Goal: Find specific page/section: Find specific page/section

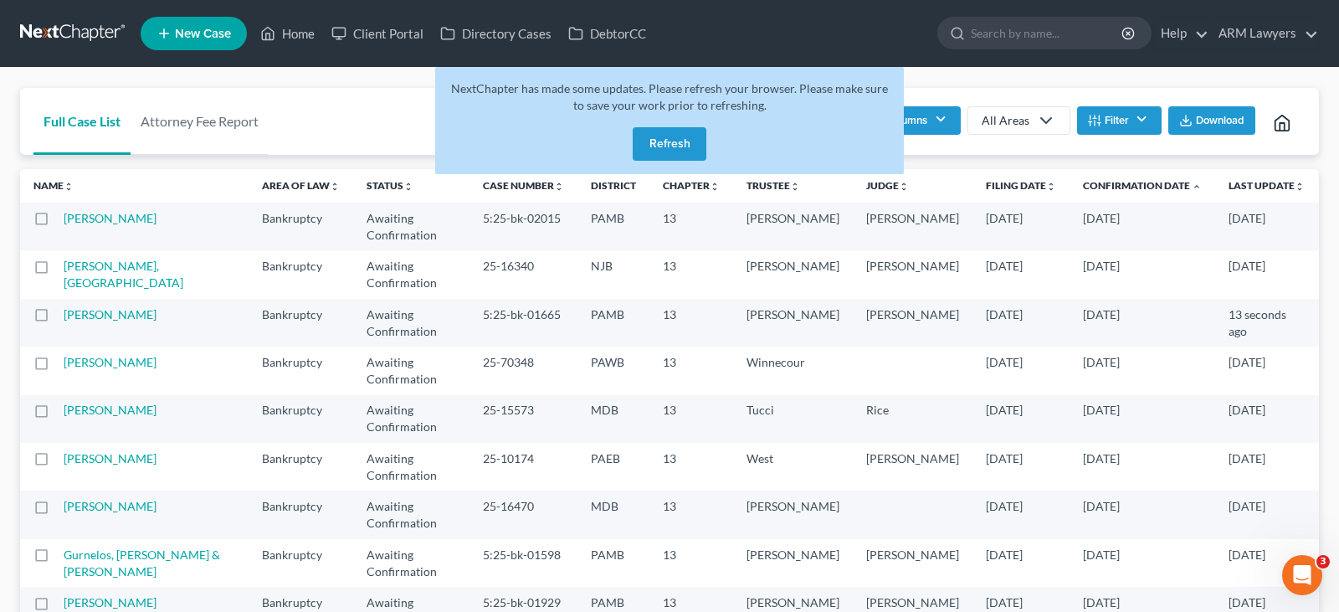
click at [674, 141] on button "Refresh" at bounding box center [670, 143] width 74 height 33
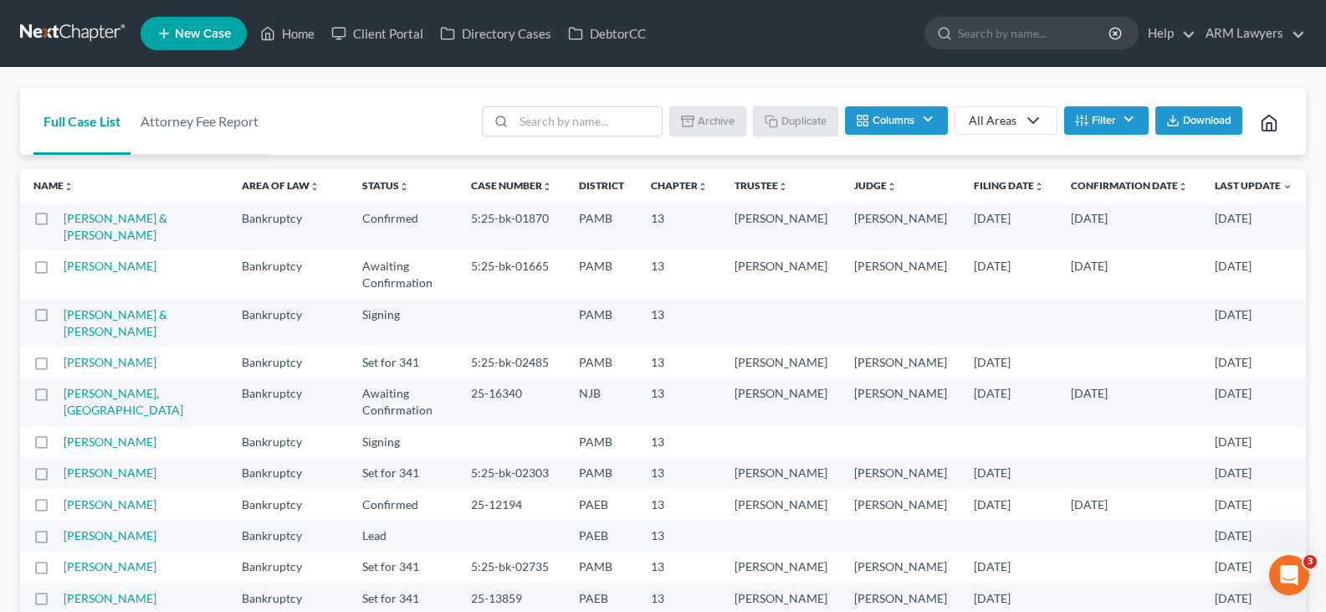
click at [1095, 112] on button "Filter" at bounding box center [1106, 120] width 85 height 28
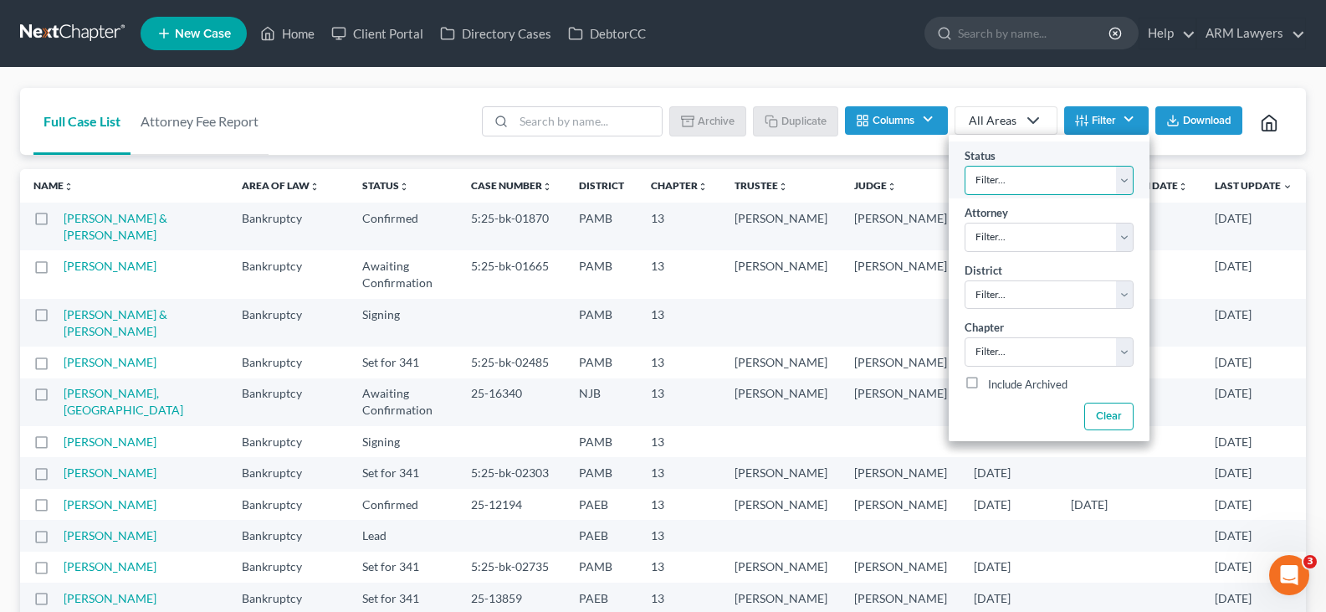
click at [1045, 187] on select "Filter... Answer Due Awaiting Confirmation Awaiting Discharge Confirmed Could N…" at bounding box center [1049, 180] width 169 height 29
select select "1"
click at [1045, 187] on select "Filter... Answer Due Awaiting Confirmation Awaiting Discharge Confirmed Could N…" at bounding box center [1049, 180] width 169 height 29
click at [1054, 88] on div "Batch Download Archive Un-archive Duplicate Columns Attorney Case Number Area O…" at bounding box center [882, 121] width 821 height 67
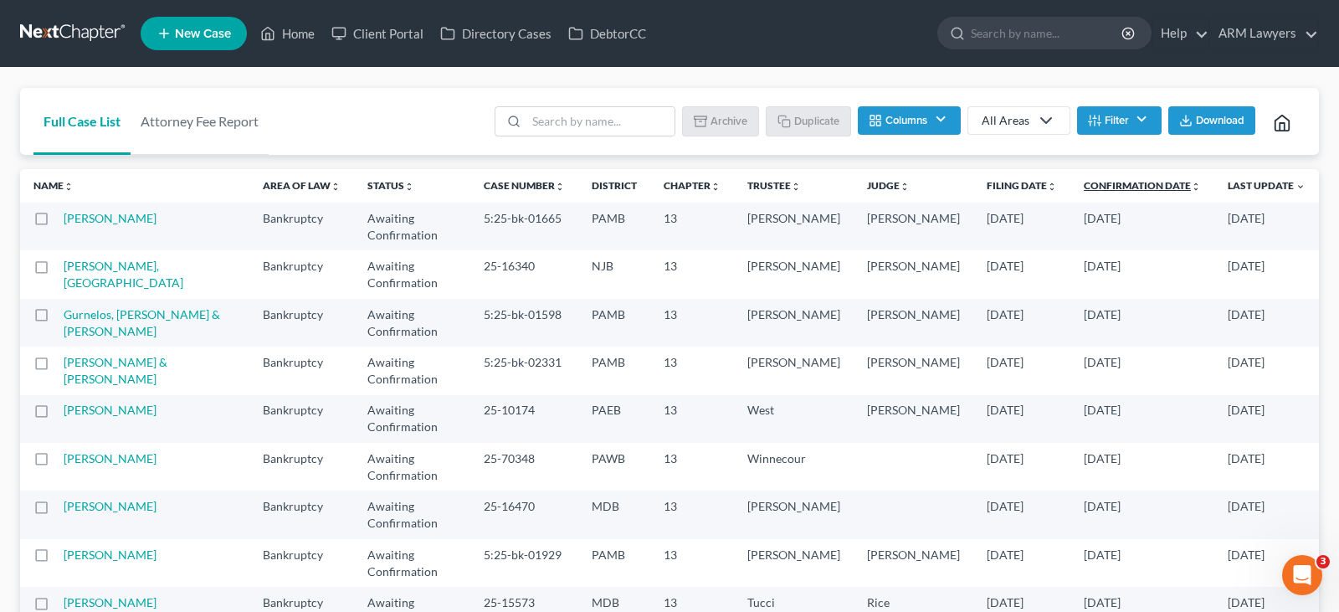
click at [1136, 188] on link "Confirmation Date unfold_more expand_more expand_less" at bounding box center [1142, 185] width 117 height 13
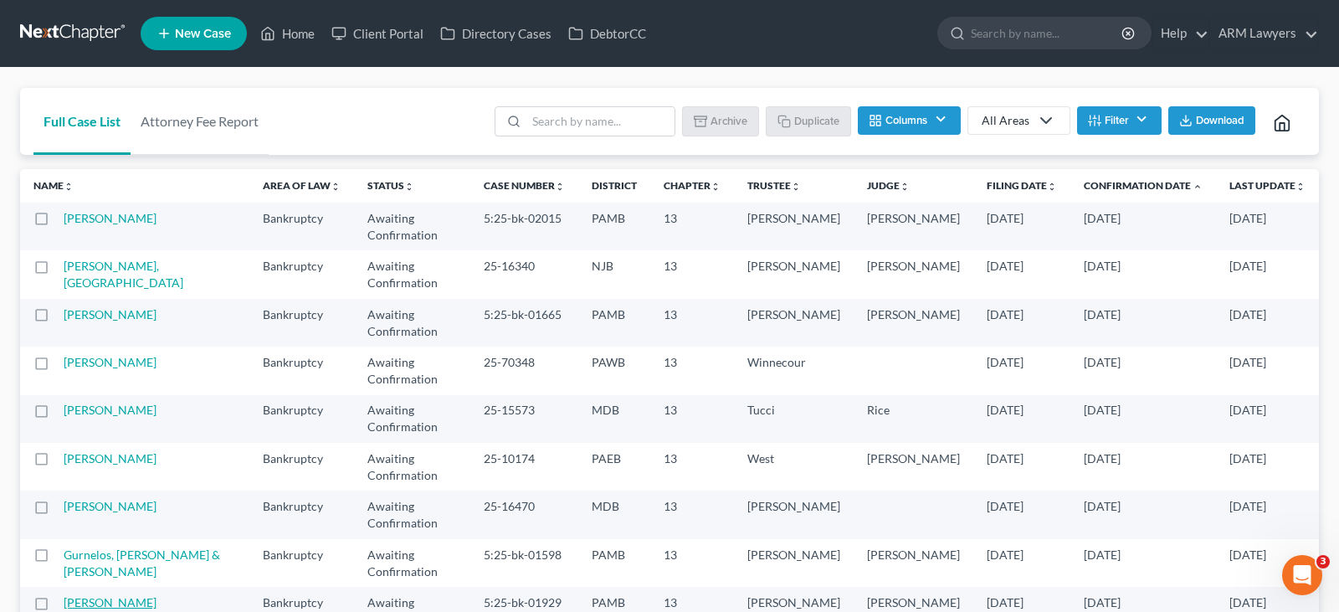
click at [106, 595] on link "[PERSON_NAME]" at bounding box center [110, 602] width 93 height 14
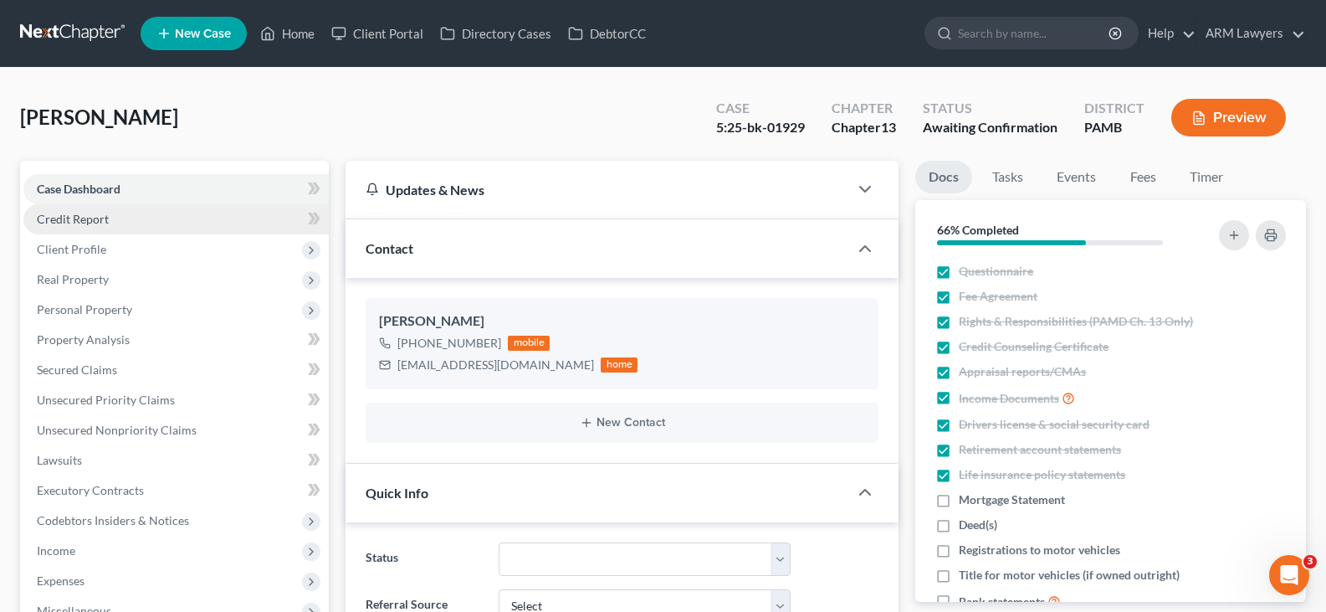
scroll to position [6, 0]
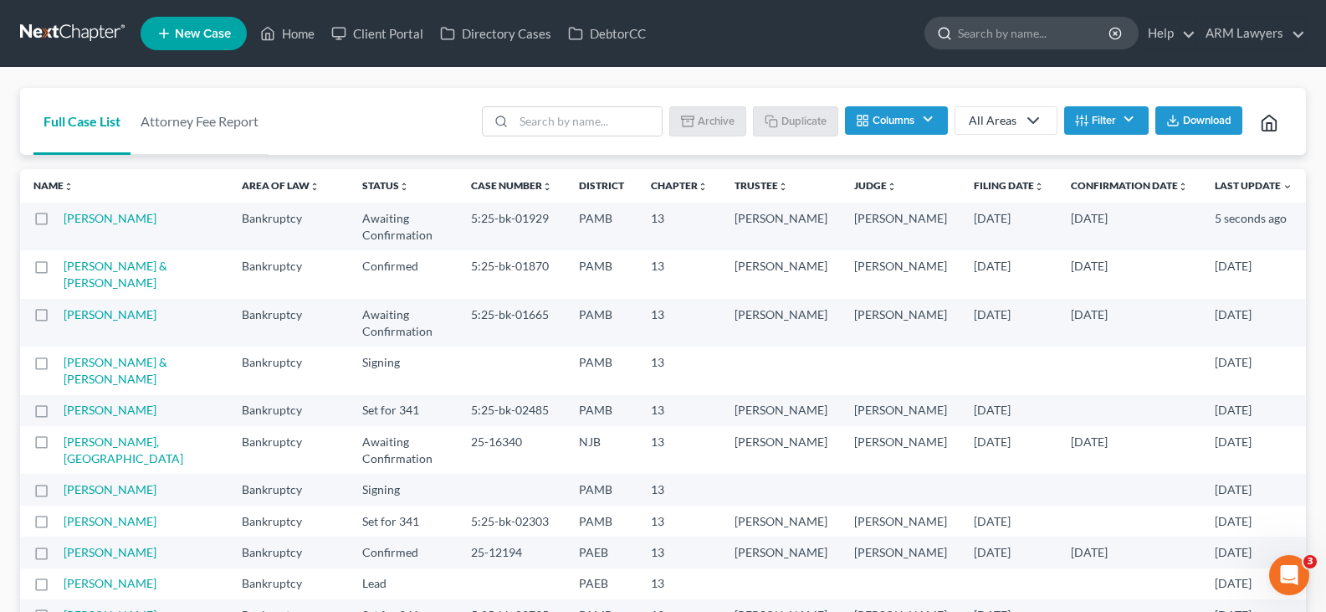
click at [1043, 35] on input "search" at bounding box center [1034, 33] width 153 height 31
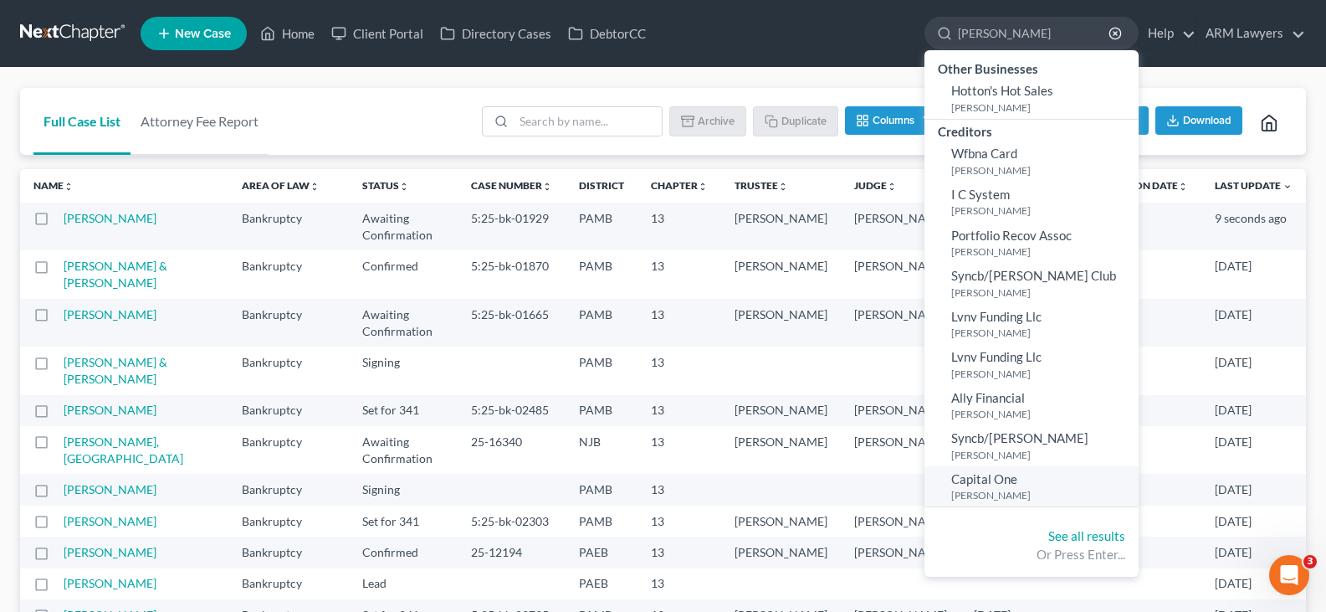
type input "hotton"
click at [1008, 481] on span "Capital One" at bounding box center [984, 478] width 66 height 15
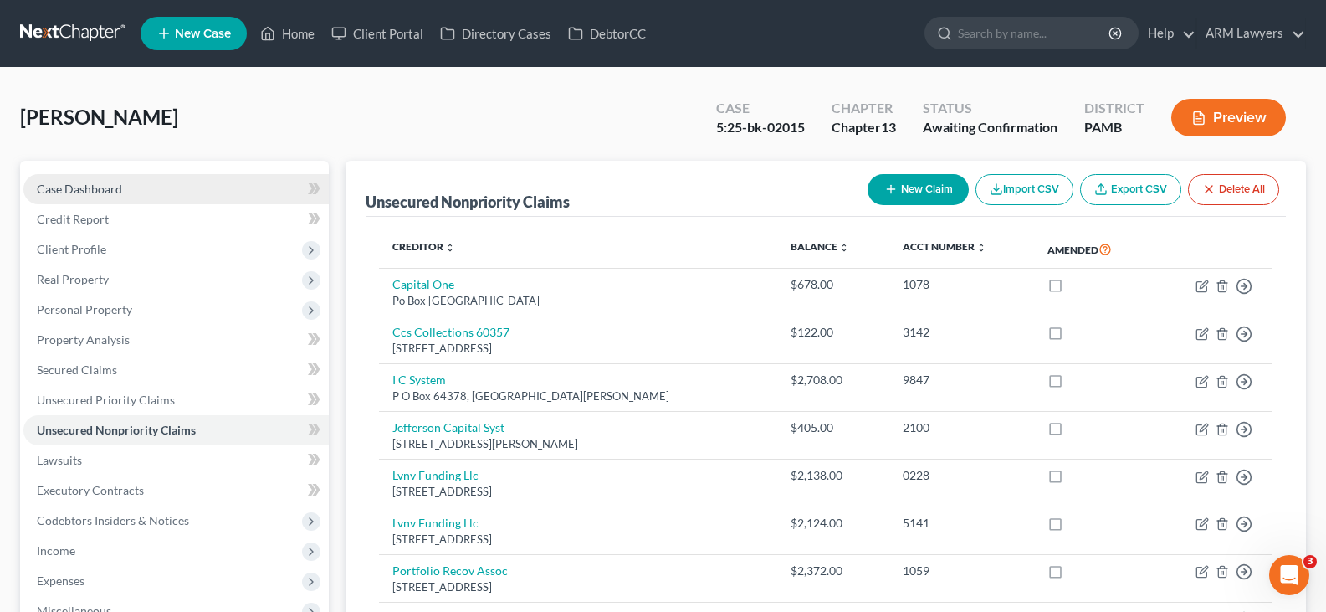
click at [129, 185] on link "Case Dashboard" at bounding box center [175, 189] width 305 height 30
select select "6"
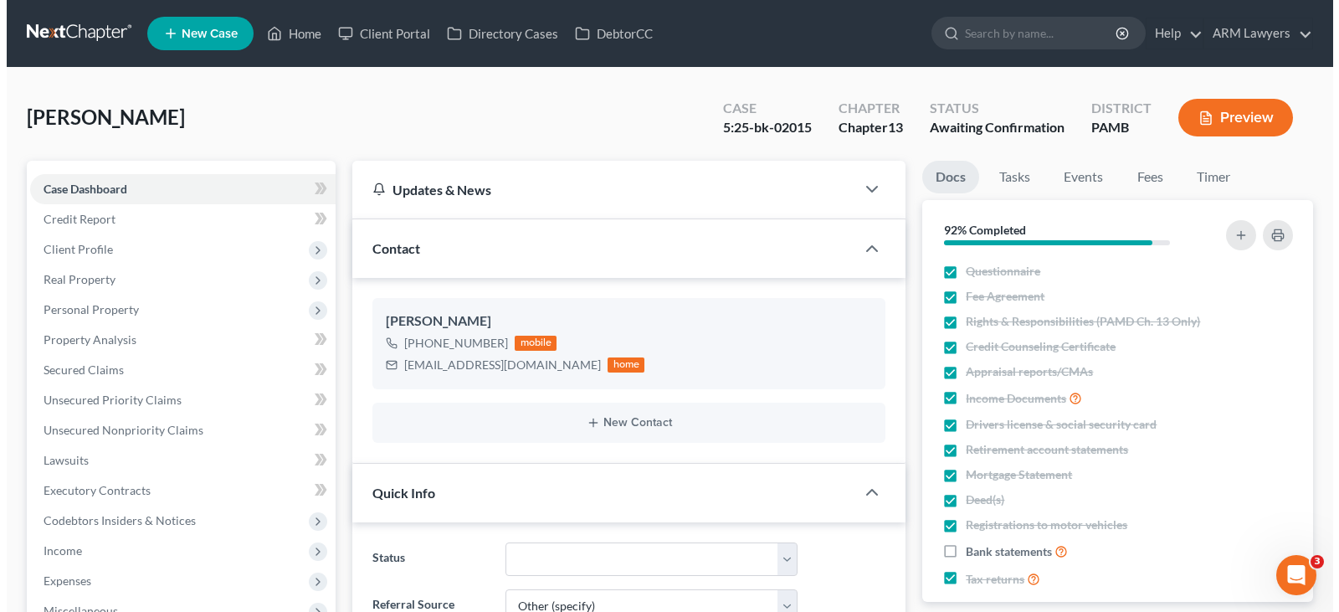
scroll to position [155, 0]
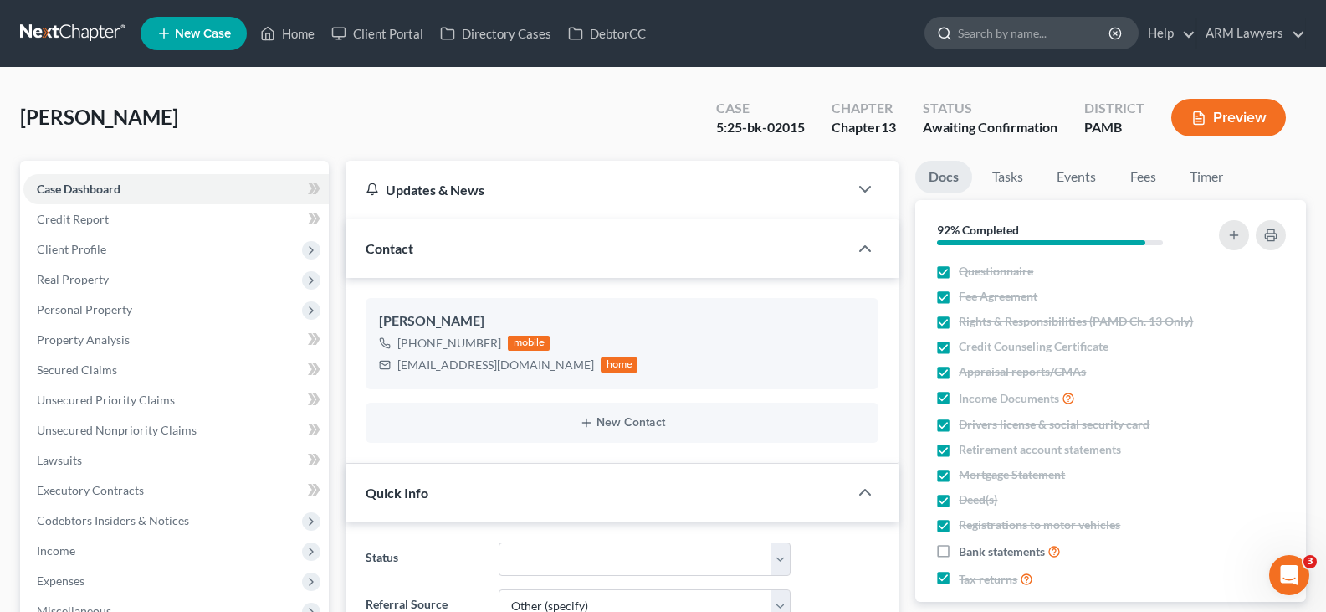
click at [1034, 30] on input "search" at bounding box center [1034, 33] width 153 height 31
type input "484-538"
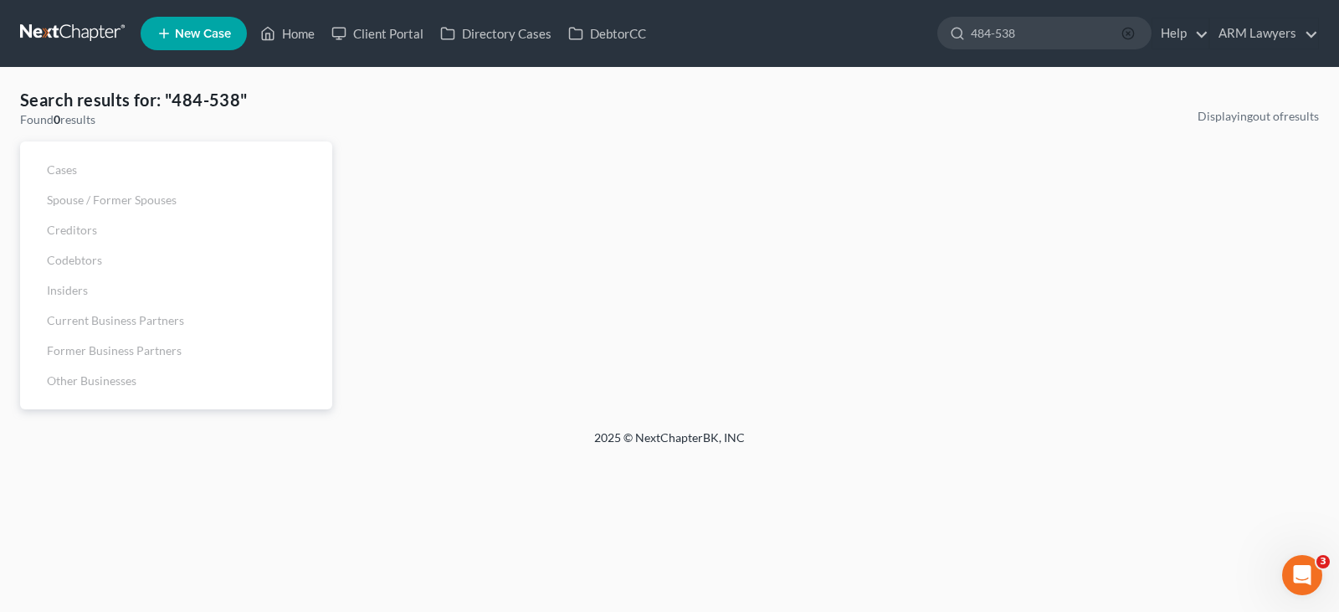
click at [1126, 34] on icon "button" at bounding box center [1127, 33] width 13 height 13
